Goal: Task Accomplishment & Management: Complete application form

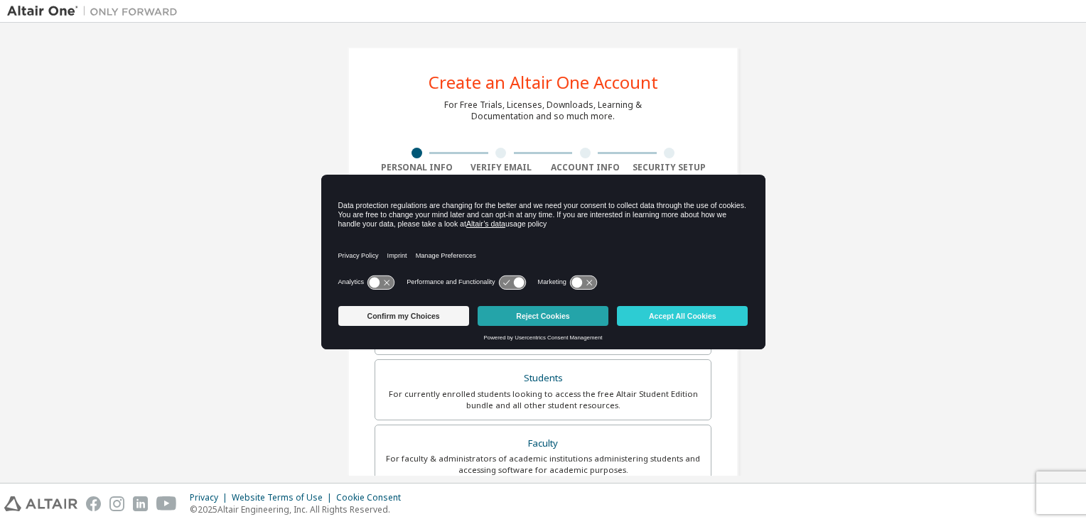
click at [526, 315] on button "Reject Cookies" at bounding box center [542, 316] width 131 height 20
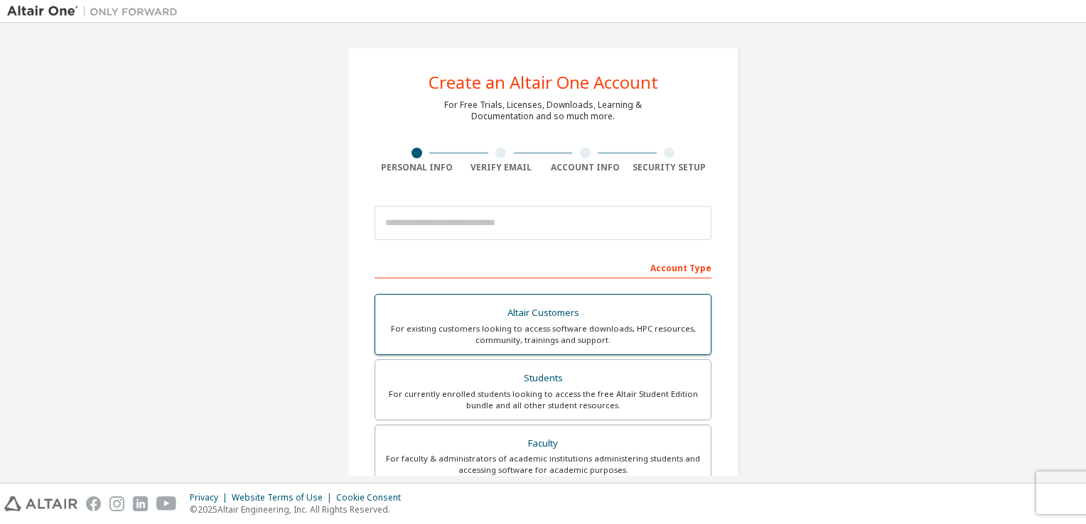
scroll to position [7, 0]
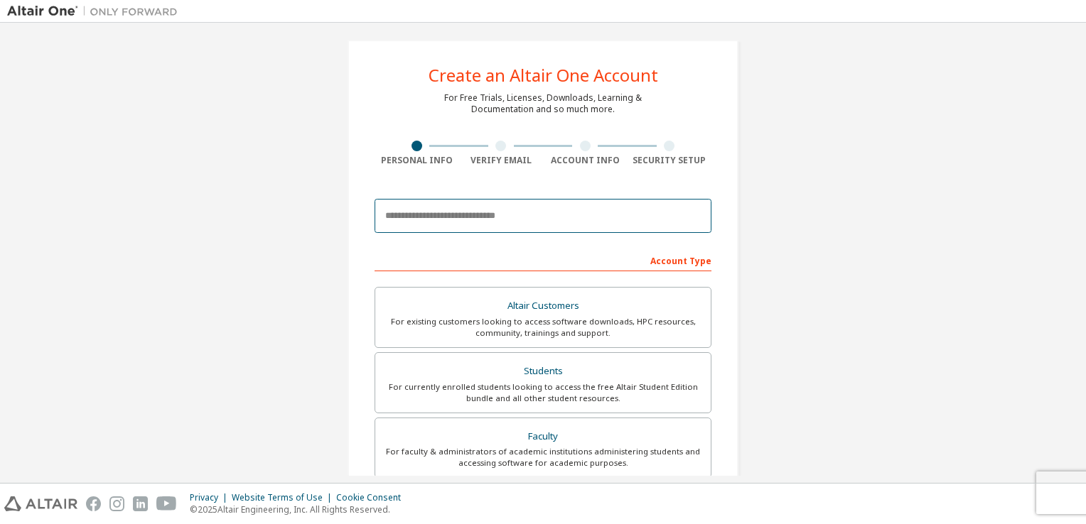
click at [524, 209] on input "email" at bounding box center [542, 216] width 337 height 34
type input "**********"
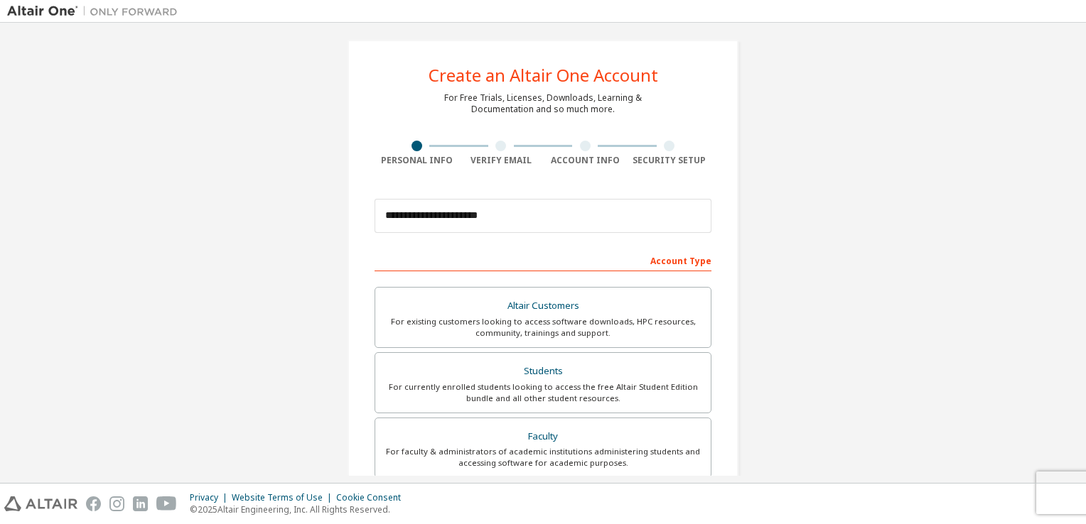
type input "********"
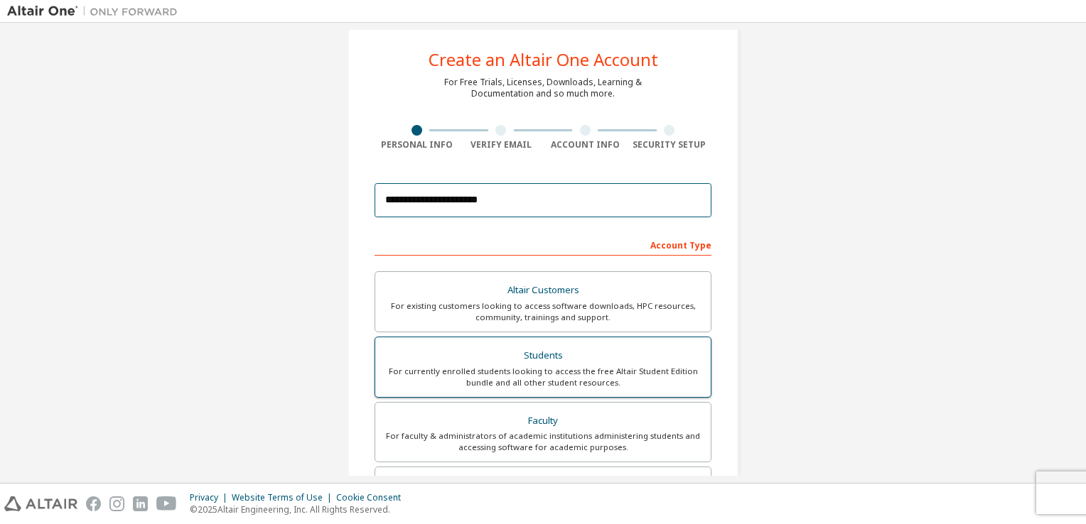
scroll to position [4, 0]
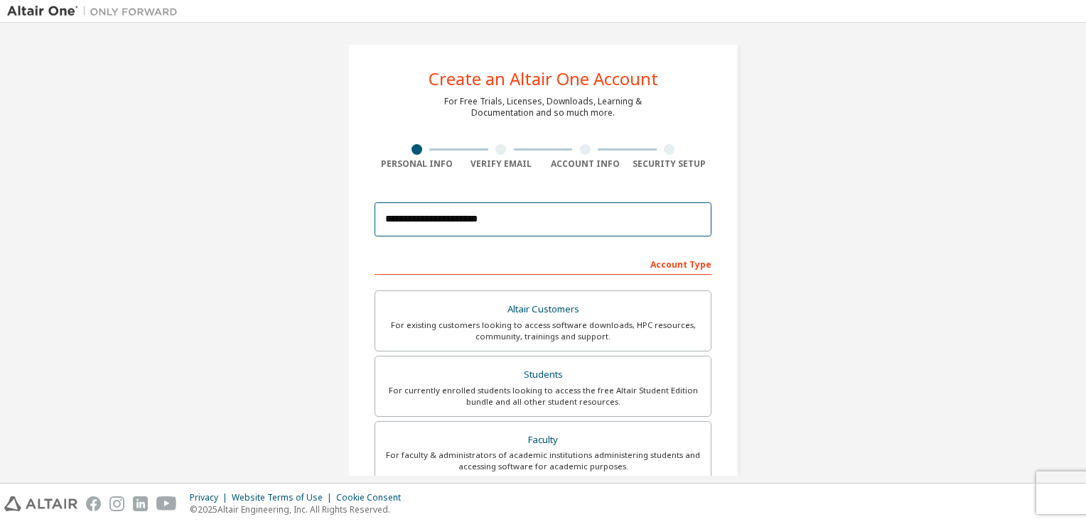
click at [514, 229] on input "**********" at bounding box center [542, 219] width 337 height 34
click at [532, 224] on input "**********" at bounding box center [542, 219] width 337 height 34
type input "**********"
click at [772, 286] on div "**********" at bounding box center [542, 402] width 1071 height 752
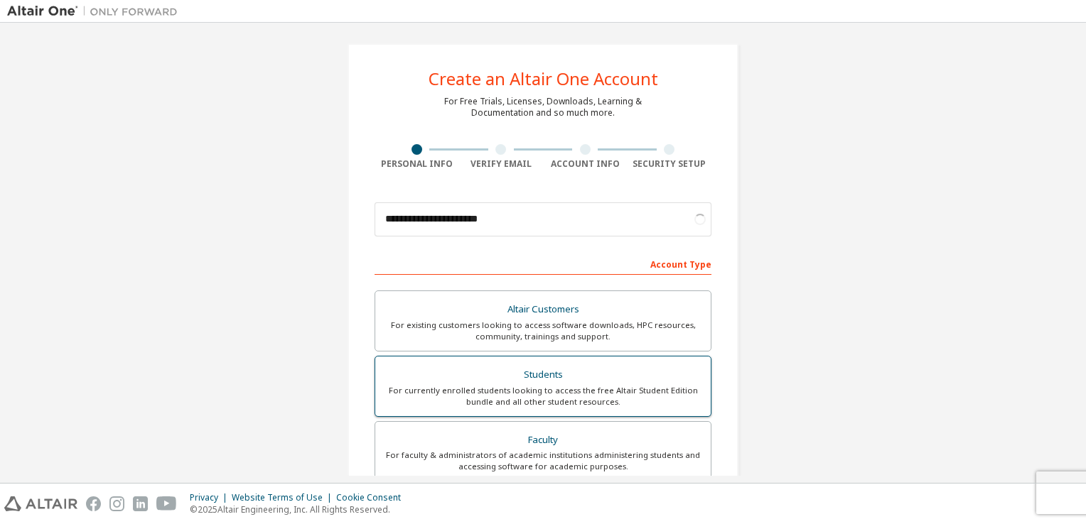
click at [557, 379] on div "Students" at bounding box center [543, 375] width 318 height 20
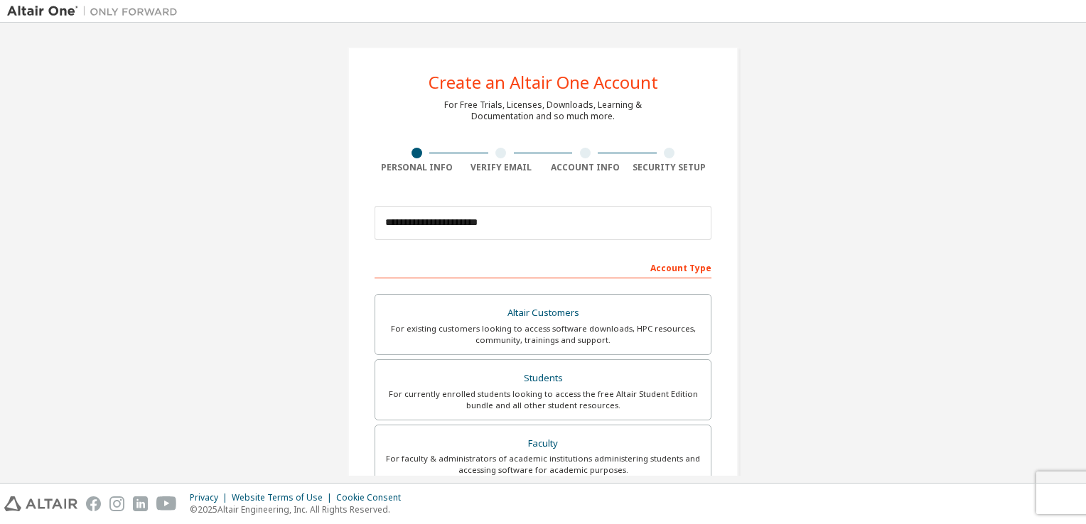
scroll to position [303, 0]
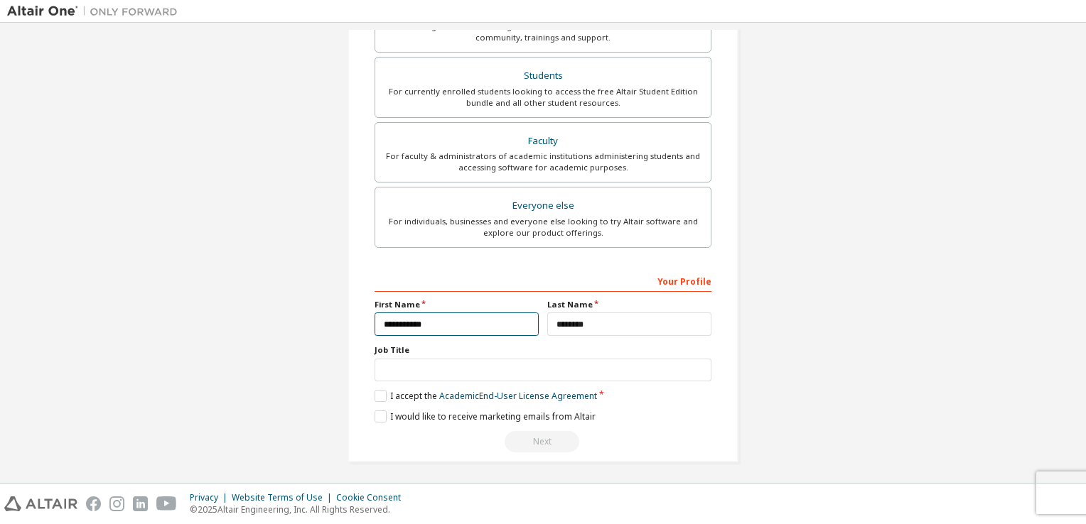
click at [452, 326] on input "**********" at bounding box center [456, 324] width 164 height 23
click at [509, 325] on input "**********" at bounding box center [456, 324] width 164 height 23
type input "*****"
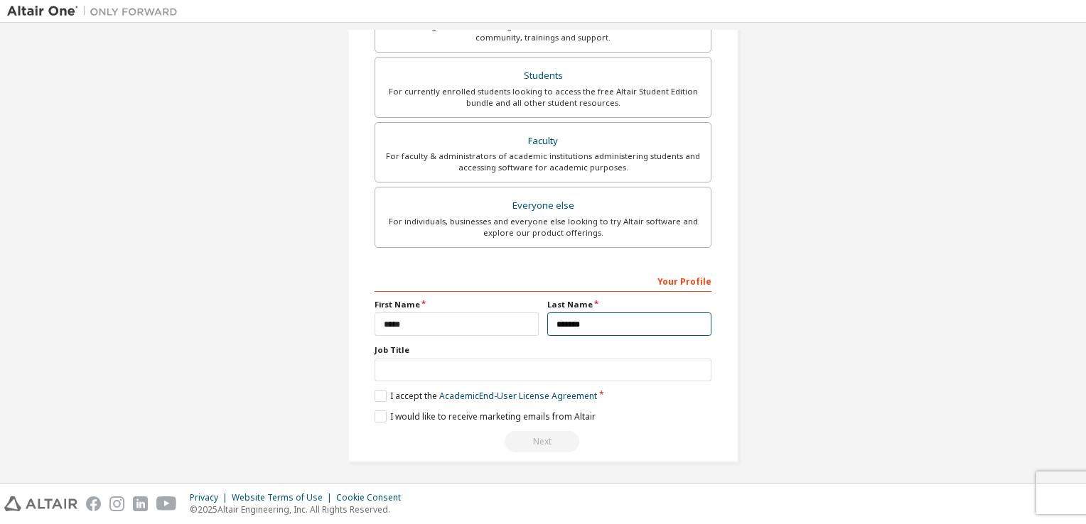
type input "********"
click at [382, 398] on label "I accept the Academic End-User License Agreement" at bounding box center [485, 396] width 222 height 12
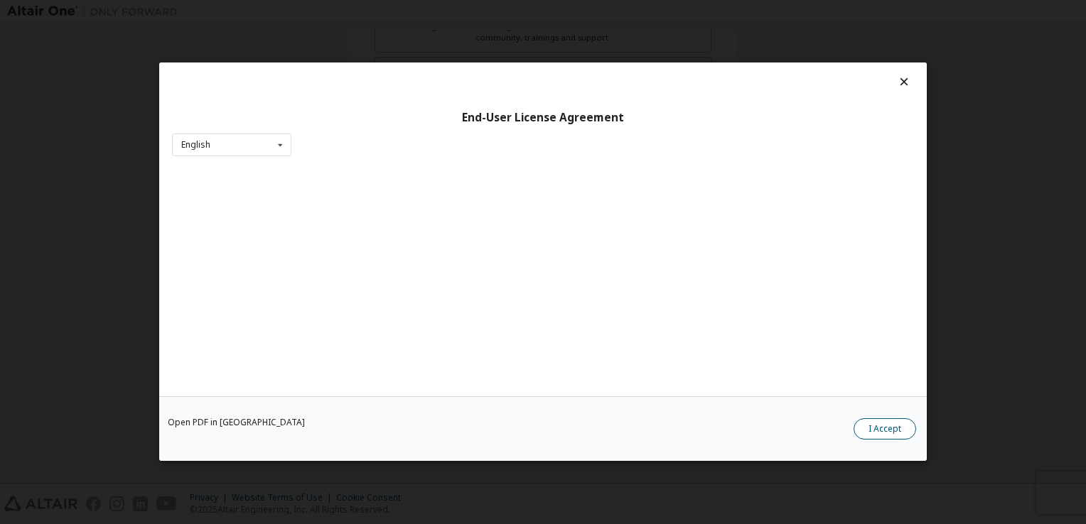
click at [887, 433] on button "I Accept" at bounding box center [884, 429] width 63 height 21
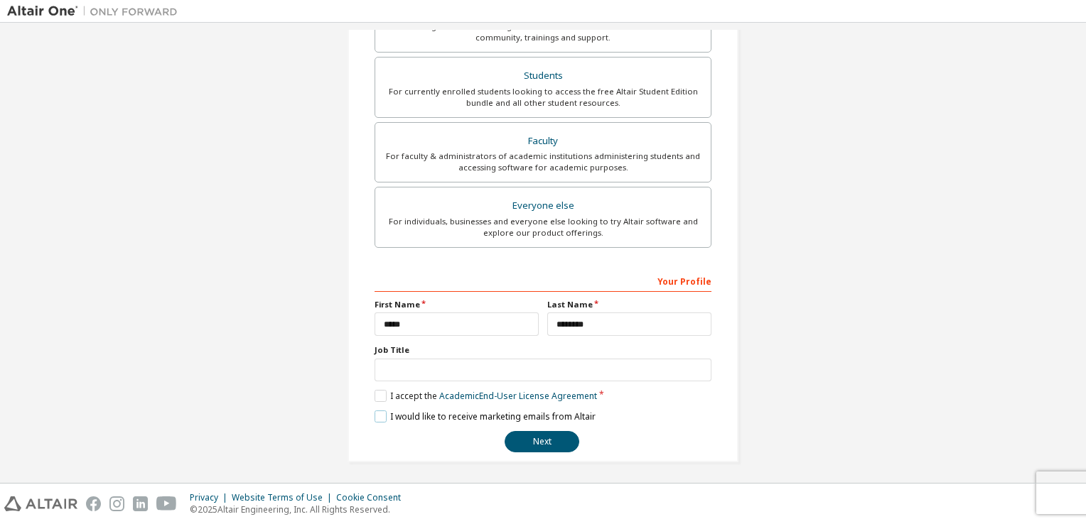
click at [377, 413] on label "I would like to receive marketing emails from Altair" at bounding box center [484, 417] width 221 height 12
click at [377, 415] on label "I would like to receive marketing emails from Altair" at bounding box center [484, 417] width 221 height 12
click at [517, 440] on button "Next" at bounding box center [541, 441] width 75 height 21
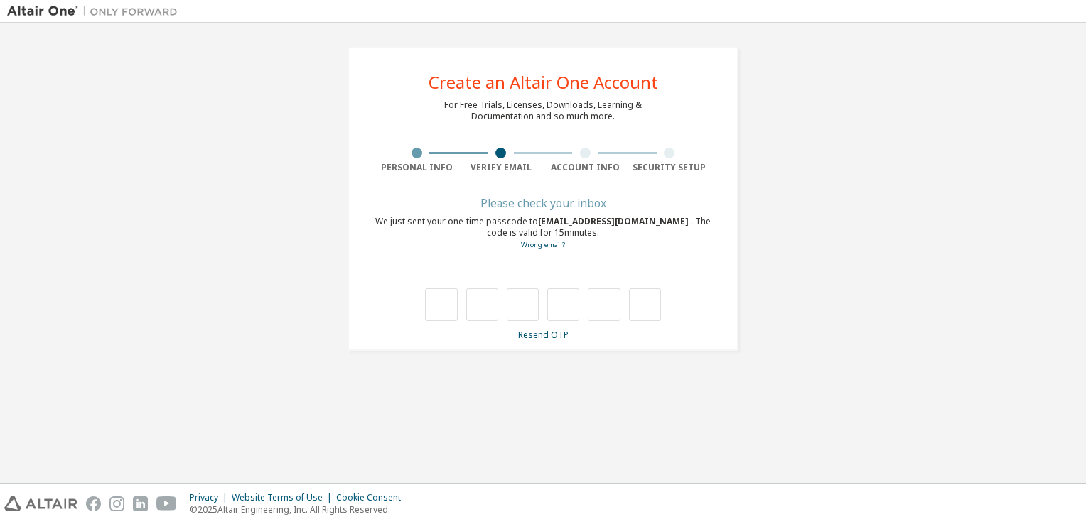
scroll to position [0, 0]
type input "*"
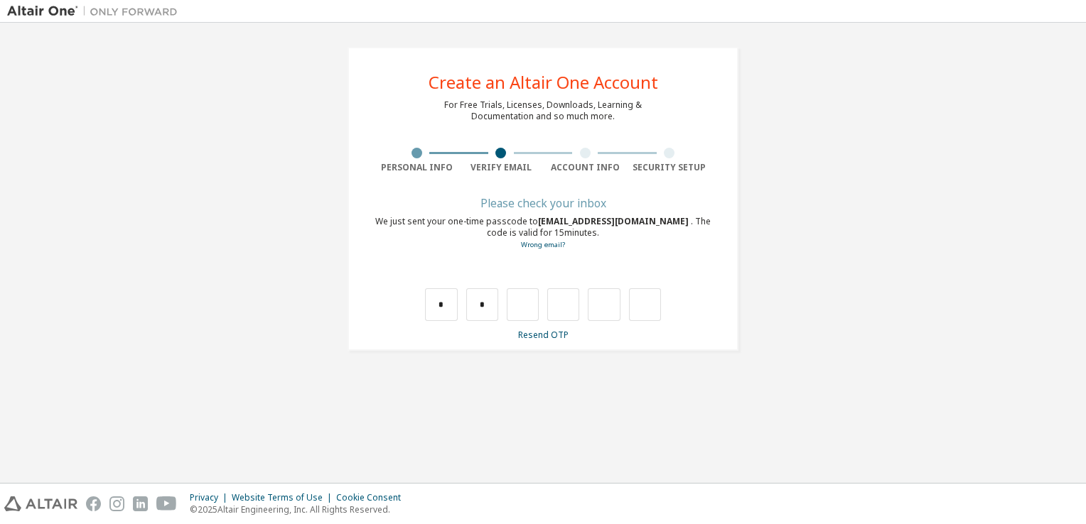
type input "*"
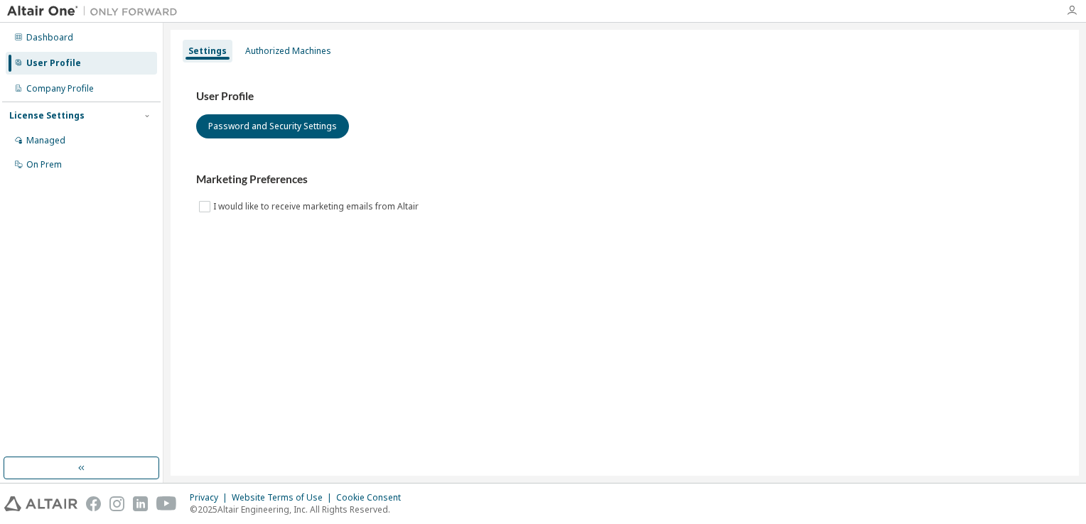
click at [1071, 6] on icon "button" at bounding box center [1071, 10] width 11 height 11
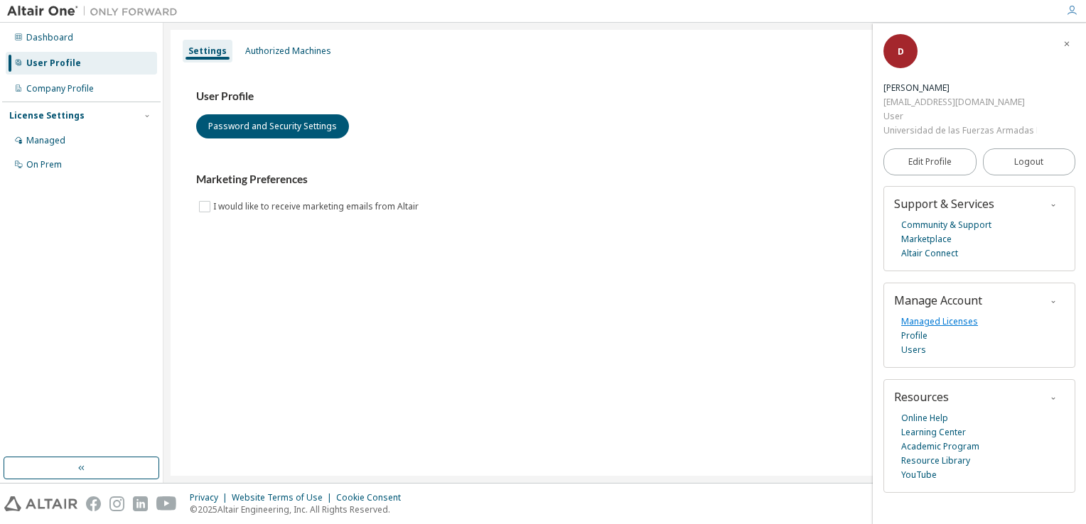
click at [941, 321] on link "Managed Licenses" at bounding box center [939, 322] width 77 height 14
click at [90, 136] on div "Managed" at bounding box center [81, 140] width 151 height 23
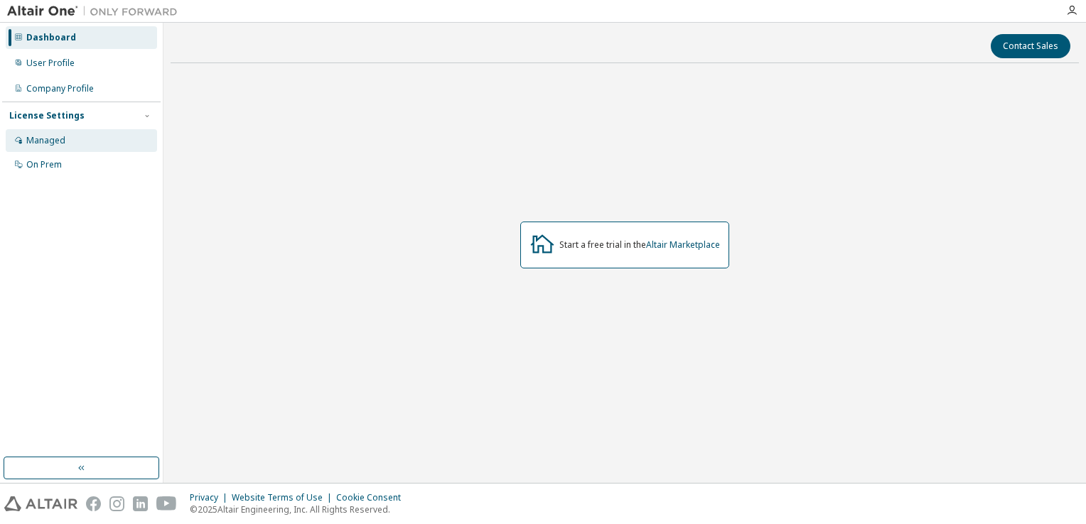
click at [57, 138] on div "Managed" at bounding box center [45, 140] width 39 height 11
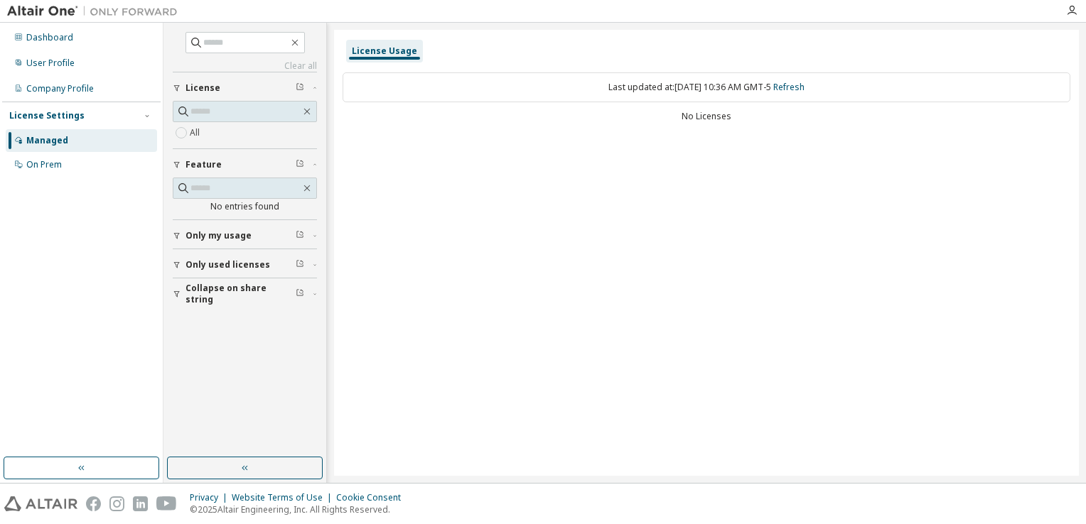
click at [546, 89] on div "Last updated at: Mon 2025-10-13 10:36 AM GMT-5 Refresh" at bounding box center [706, 87] width 728 height 30
click at [590, 218] on div "License Usage Last updated at: Mon 2025-10-13 10:36 AM GMT-5 Refresh No Licenses" at bounding box center [706, 253] width 745 height 446
click at [256, 265] on span "Only used licenses" at bounding box center [227, 264] width 85 height 11
click at [196, 263] on span "Only used licenses" at bounding box center [227, 264] width 85 height 11
click at [72, 88] on div "Company Profile" at bounding box center [59, 88] width 67 height 11
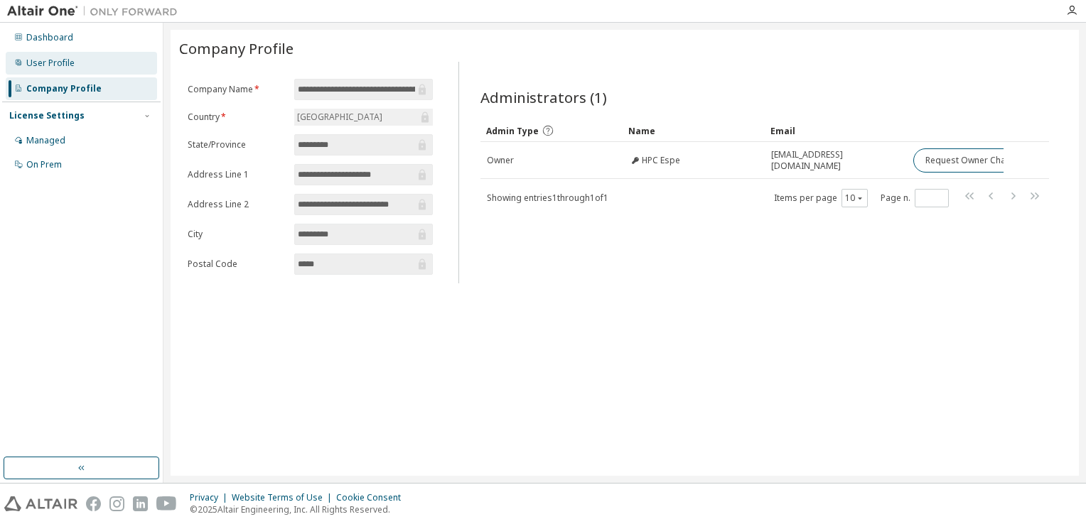
click at [74, 65] on div "User Profile" at bounding box center [81, 63] width 151 height 23
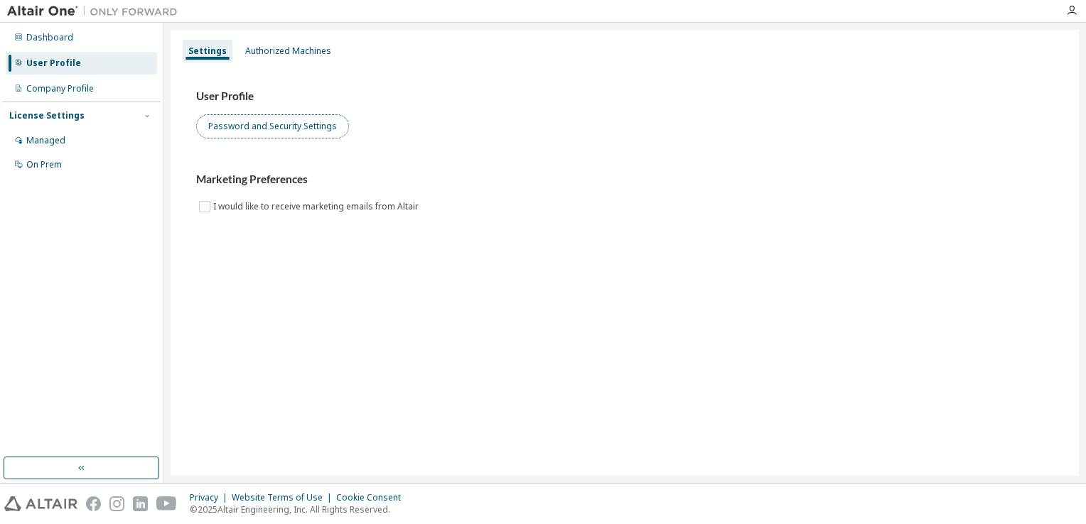
click at [268, 126] on button "Password and Security Settings" at bounding box center [272, 126] width 153 height 24
click at [91, 121] on div "License Settings" at bounding box center [81, 115] width 144 height 13
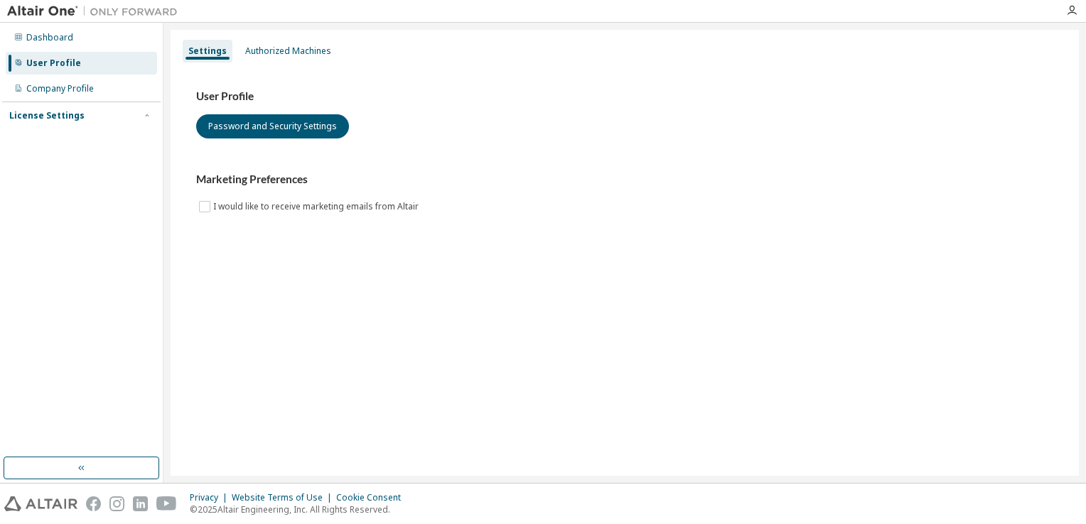
click at [69, 121] on div "License Settings" at bounding box center [46, 115] width 75 height 11
click at [63, 141] on div "Managed" at bounding box center [45, 140] width 39 height 11
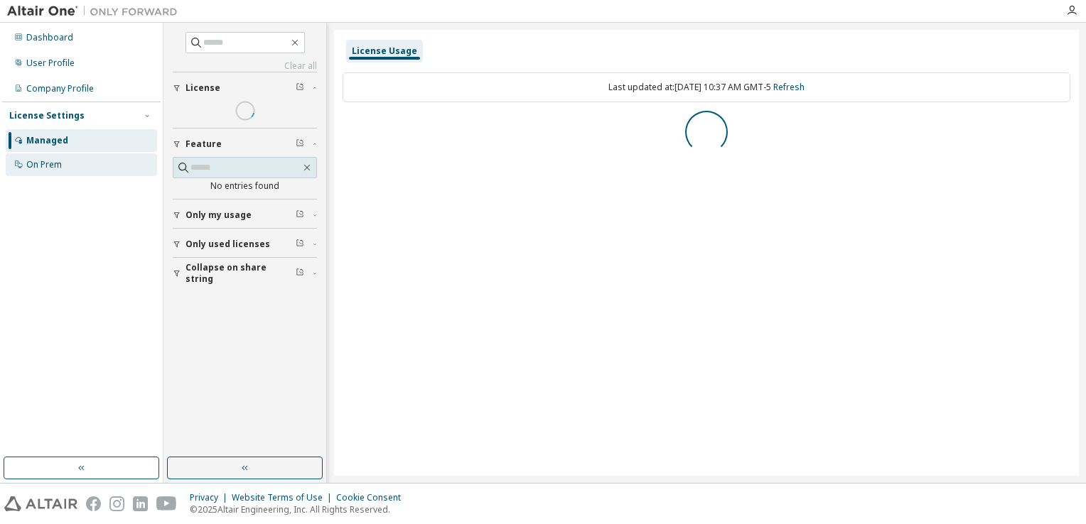
click at [64, 166] on div "On Prem" at bounding box center [81, 164] width 151 height 23
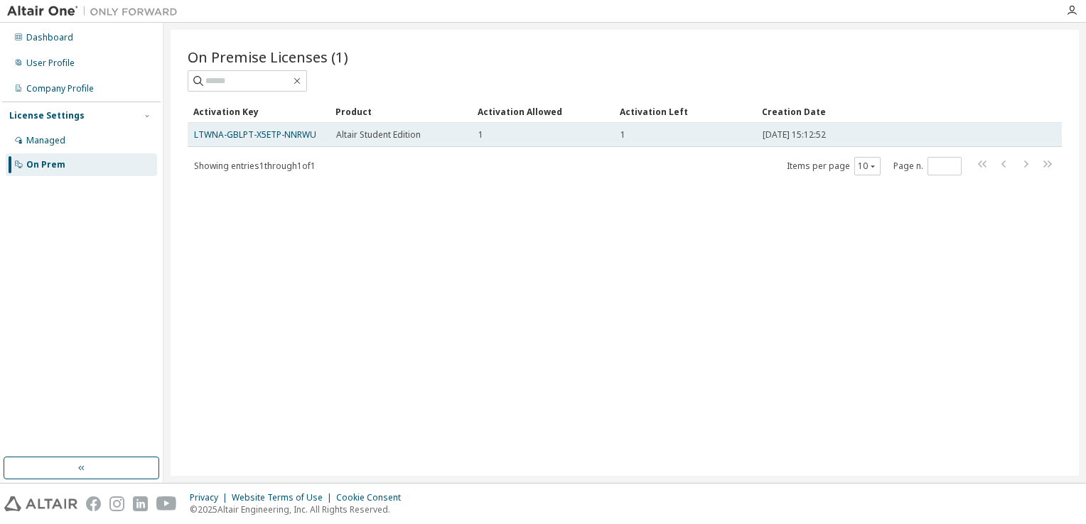
click at [384, 139] on span "Altair Student Edition" at bounding box center [378, 134] width 85 height 11
click at [298, 140] on td "LTWNA-GBLPT-X5ETP-NNRWU" at bounding box center [259, 135] width 142 height 24
click at [301, 139] on link "LTWNA-GBLPT-X5ETP-NNRWU" at bounding box center [255, 135] width 122 height 12
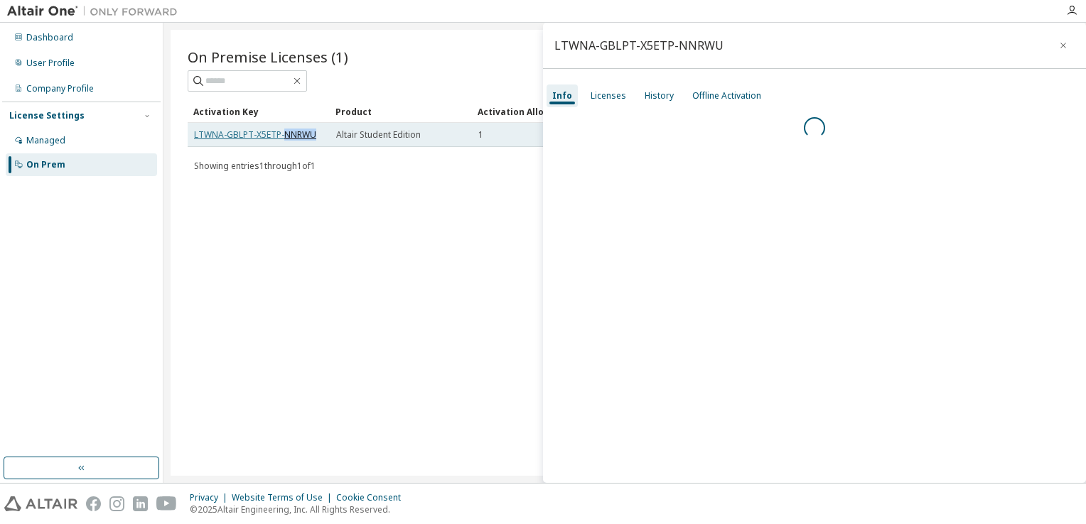
click at [301, 139] on link "LTWNA-GBLPT-X5ETP-NNRWU" at bounding box center [255, 135] width 122 height 12
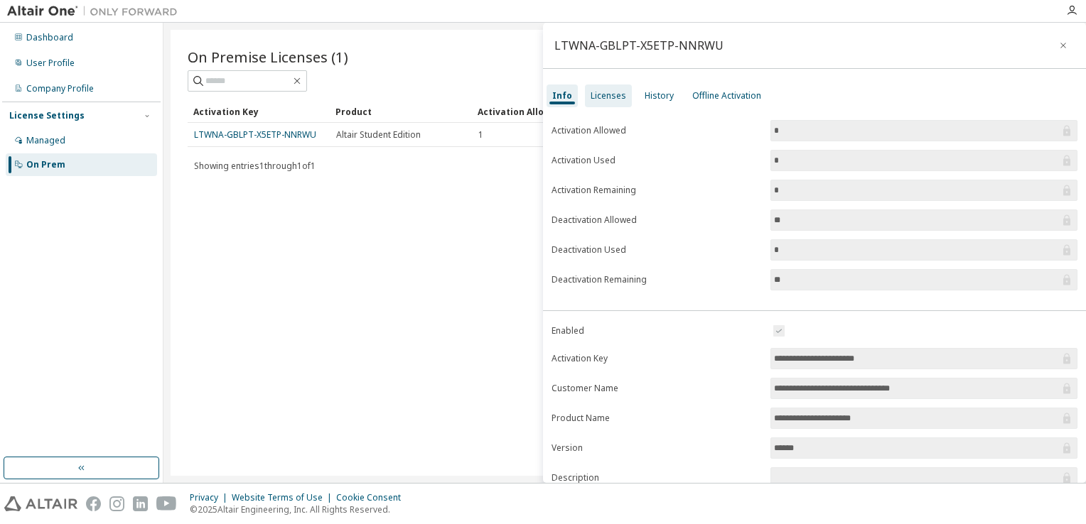
click at [613, 98] on div "Licenses" at bounding box center [608, 95] width 36 height 11
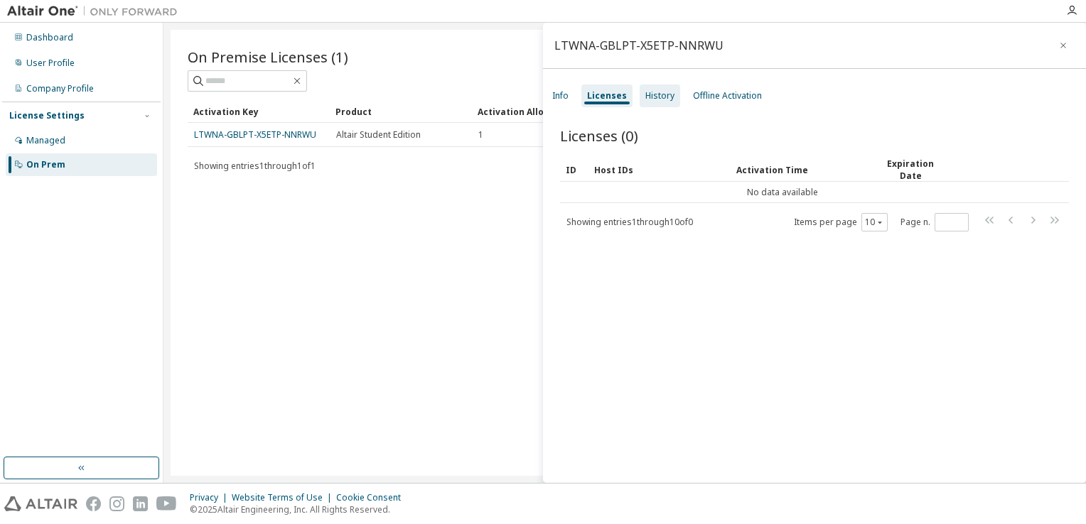
click at [662, 98] on div "History" at bounding box center [659, 95] width 29 height 11
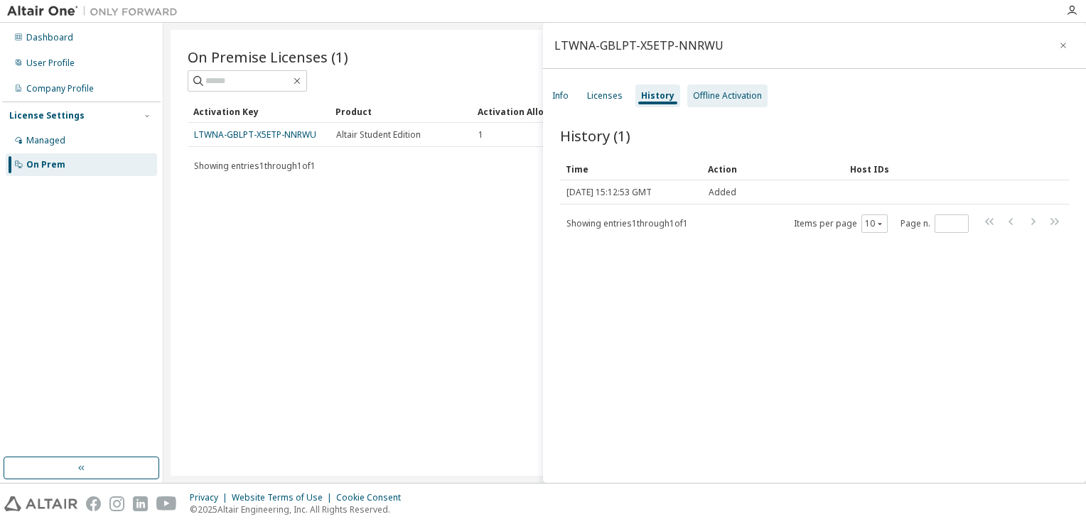
click at [716, 97] on div "Offline Activation" at bounding box center [727, 95] width 69 height 11
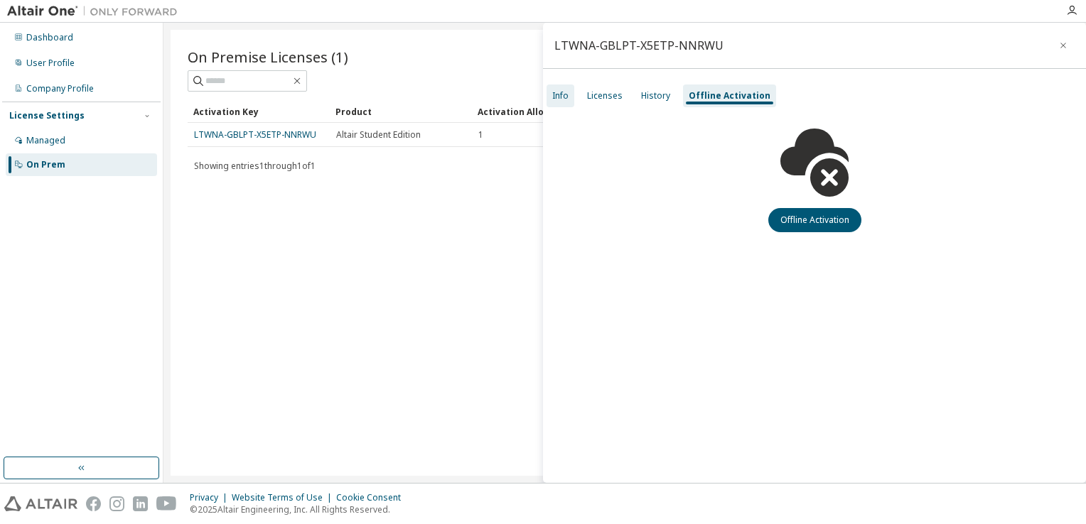
click at [563, 99] on div "Info" at bounding box center [560, 95] width 16 height 11
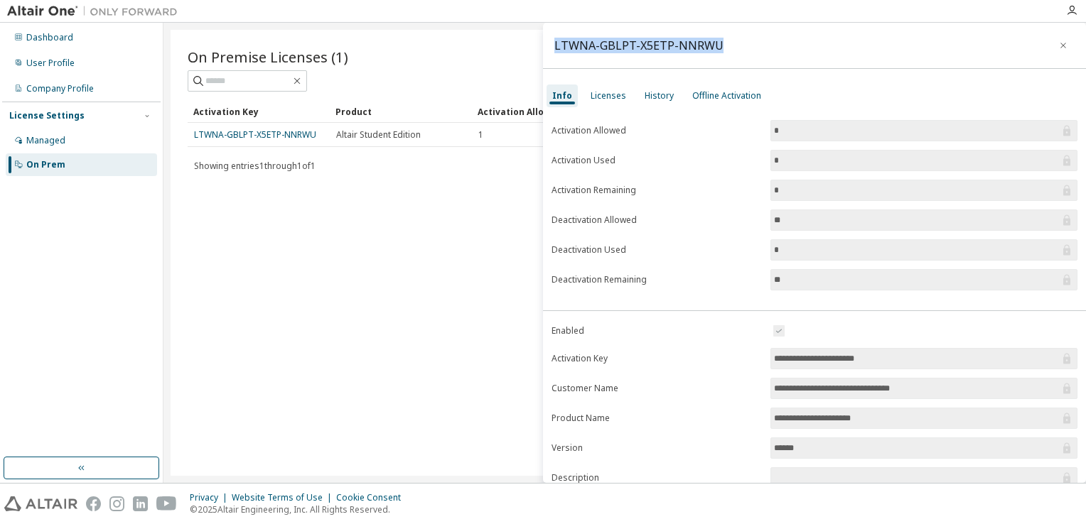
drag, startPoint x: 730, startPoint y: 44, endPoint x: 556, endPoint y: 53, distance: 174.3
click at [556, 53] on div "LTWNA-GBLPT-X5ETP-NNRWU" at bounding box center [814, 46] width 543 height 46
drag, startPoint x: 556, startPoint y: 53, endPoint x: 467, endPoint y: 206, distance: 177.3
click at [467, 206] on div "On Premise Licenses (1) Clear Load Save Save As Field Operator Value Select fil…" at bounding box center [625, 253] width 908 height 446
click at [603, 93] on div "Licenses" at bounding box center [608, 95] width 36 height 11
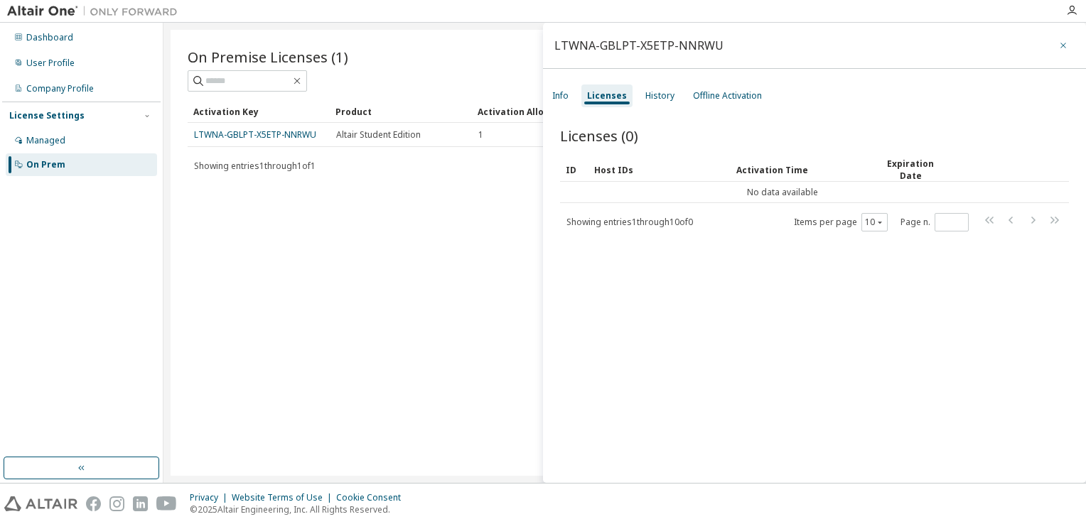
click at [1058, 41] on icon "button" at bounding box center [1063, 45] width 10 height 11
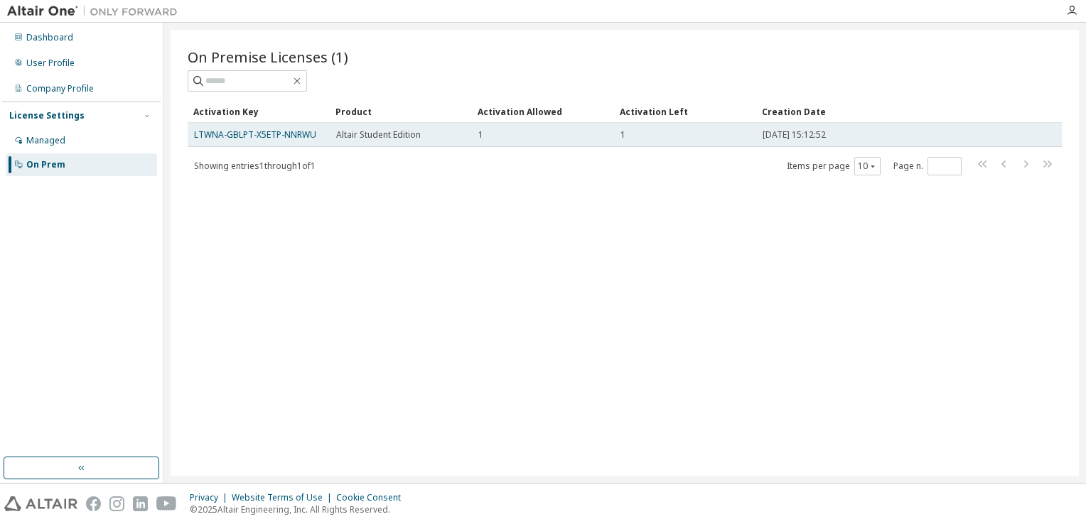
click at [813, 138] on span "2025-10-13 15:12:52" at bounding box center [793, 134] width 63 height 11
click at [279, 136] on link "LTWNA-GBLPT-X5ETP-NNRWU" at bounding box center [255, 135] width 122 height 12
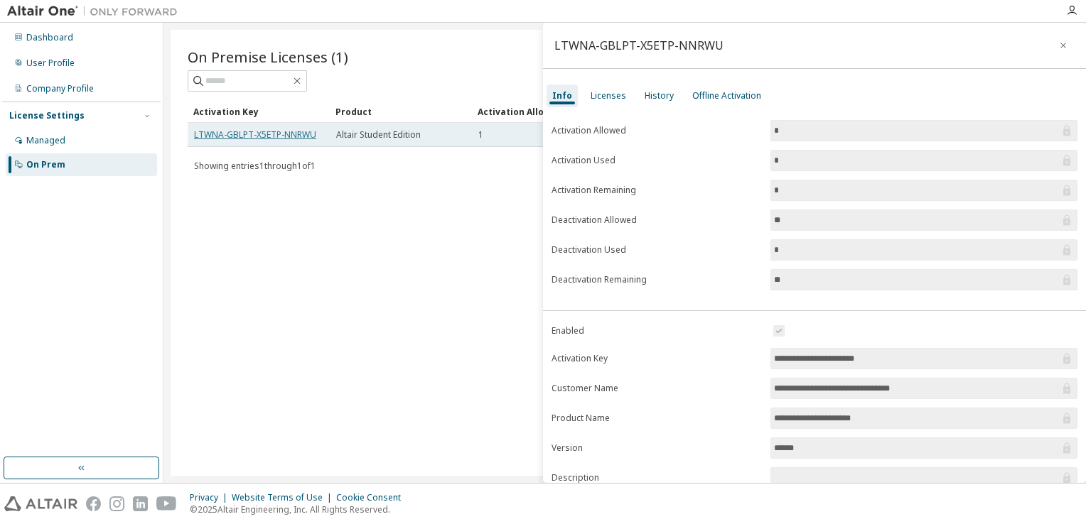
click at [279, 136] on link "LTWNA-GBLPT-X5ETP-NNRWU" at bounding box center [255, 135] width 122 height 12
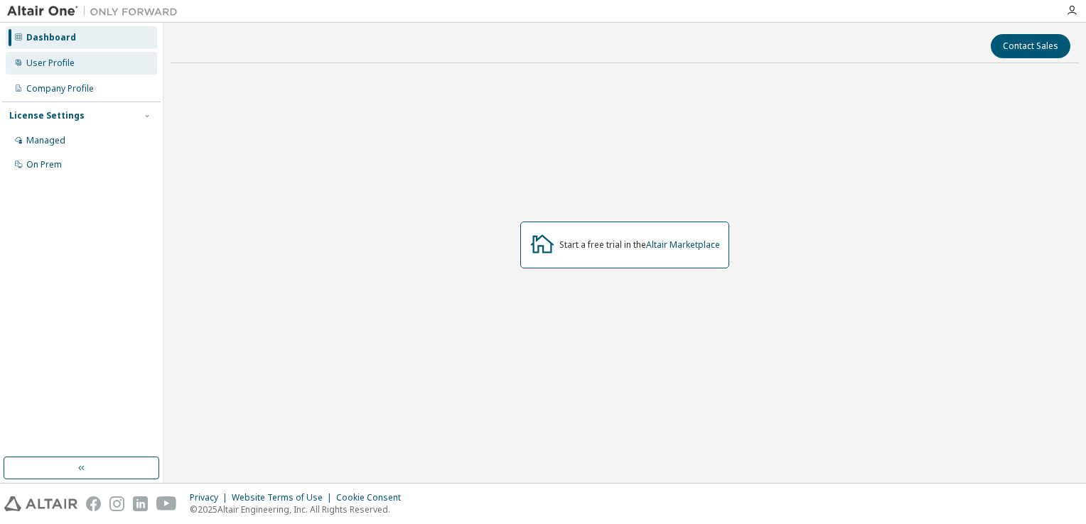
click at [91, 73] on div "User Profile" at bounding box center [81, 63] width 151 height 23
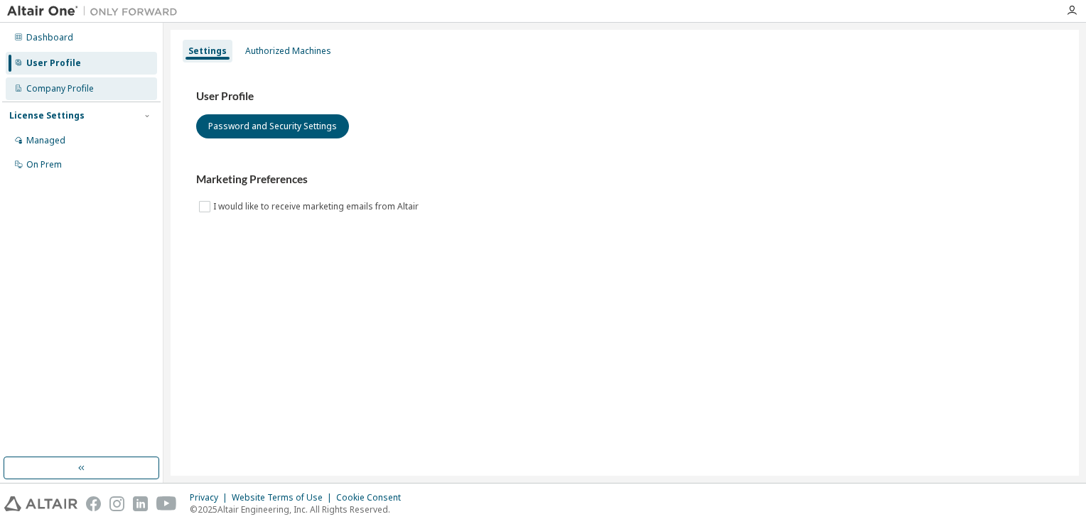
click at [88, 88] on div "Company Profile" at bounding box center [59, 88] width 67 height 11
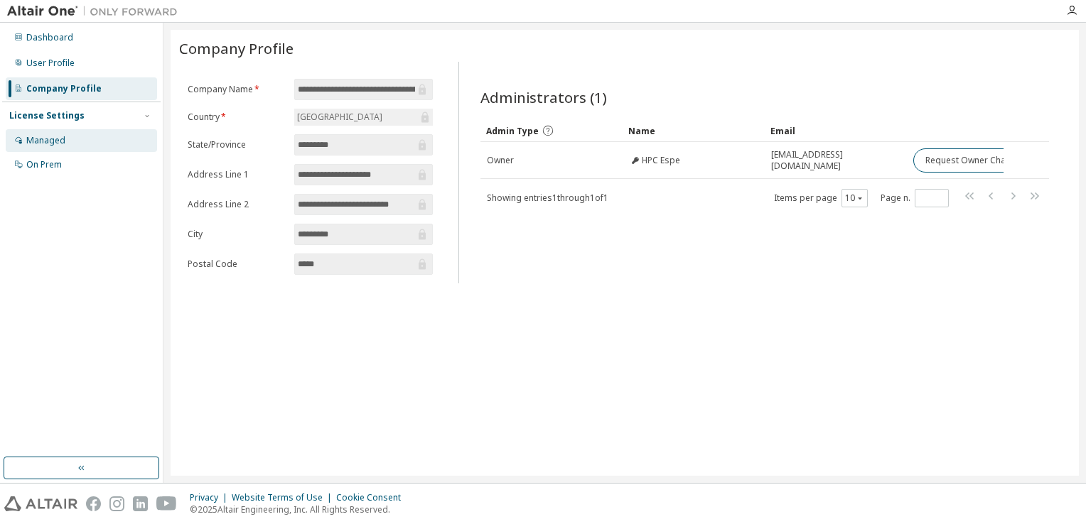
click at [80, 135] on div "Managed" at bounding box center [81, 140] width 151 height 23
